Goal: Find specific page/section: Find specific page/section

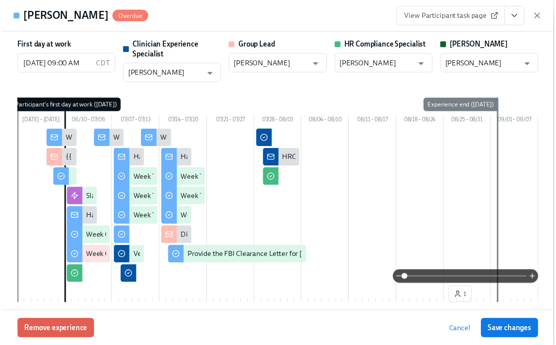
scroll to position [1839, 0]
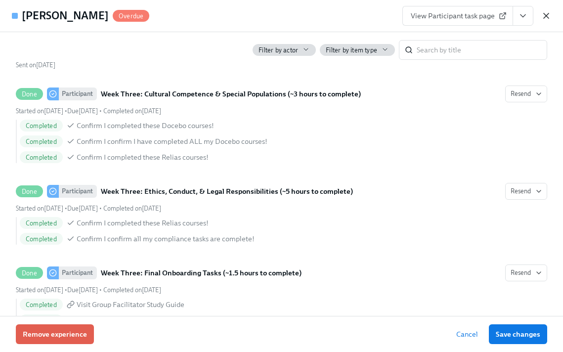
click at [547, 16] on icon "button" at bounding box center [546, 15] width 5 height 5
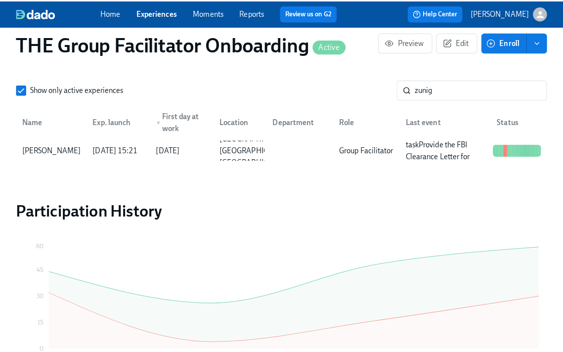
scroll to position [0, 17267]
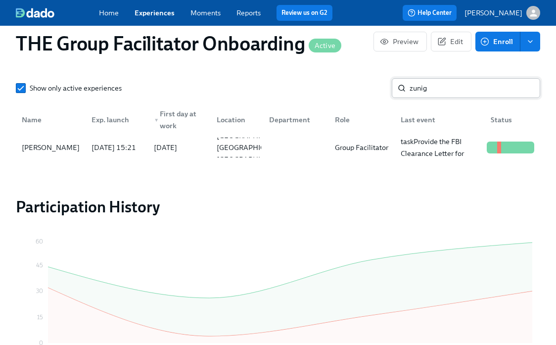
click at [420, 89] on input "zunig" at bounding box center [474, 88] width 130 height 20
click at [419, 87] on input "zunig" at bounding box center [474, 88] width 130 height 20
click at [425, 89] on input "zunig" at bounding box center [474, 88] width 130 height 20
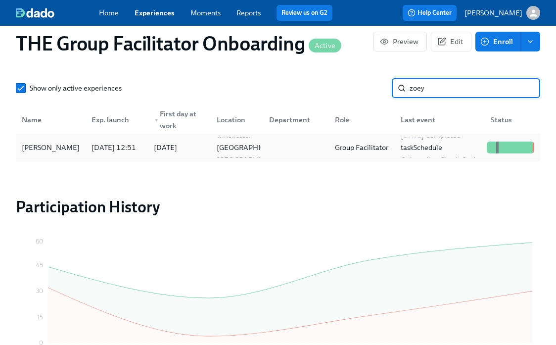
type input "zoey"
click at [58, 146] on div "[PERSON_NAME]" at bounding box center [51, 147] width 66 height 12
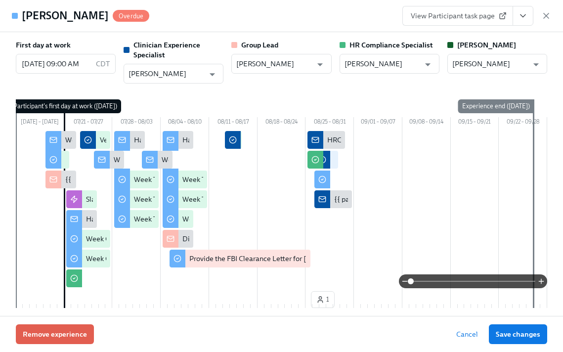
click at [524, 13] on icon "View task page" at bounding box center [523, 16] width 10 height 10
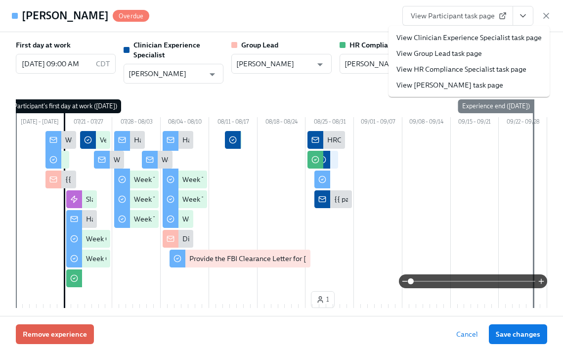
click at [486, 38] on link "View Clinician Experience Specialist task page" at bounding box center [468, 38] width 145 height 10
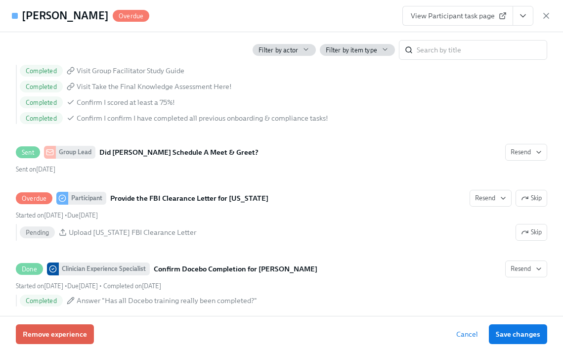
scroll to position [1941, 0]
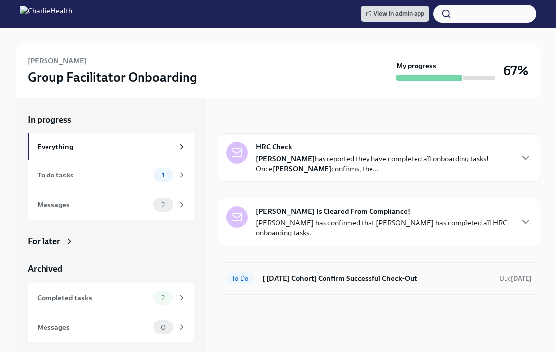
click at [279, 276] on h6 "[ [DATE] Cohort] Confirm Successful Check-Out" at bounding box center [376, 278] width 229 height 11
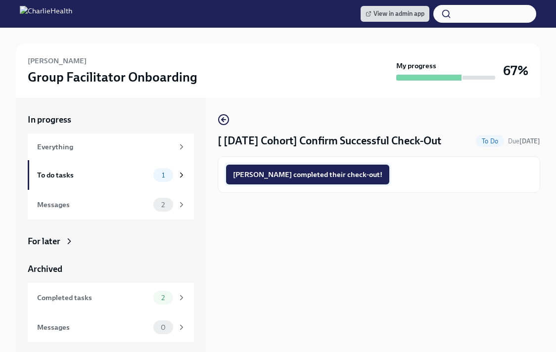
click at [287, 172] on span "[PERSON_NAME] completed their check-out!" at bounding box center [307, 175] width 149 height 10
